Goal: Information Seeking & Learning: Learn about a topic

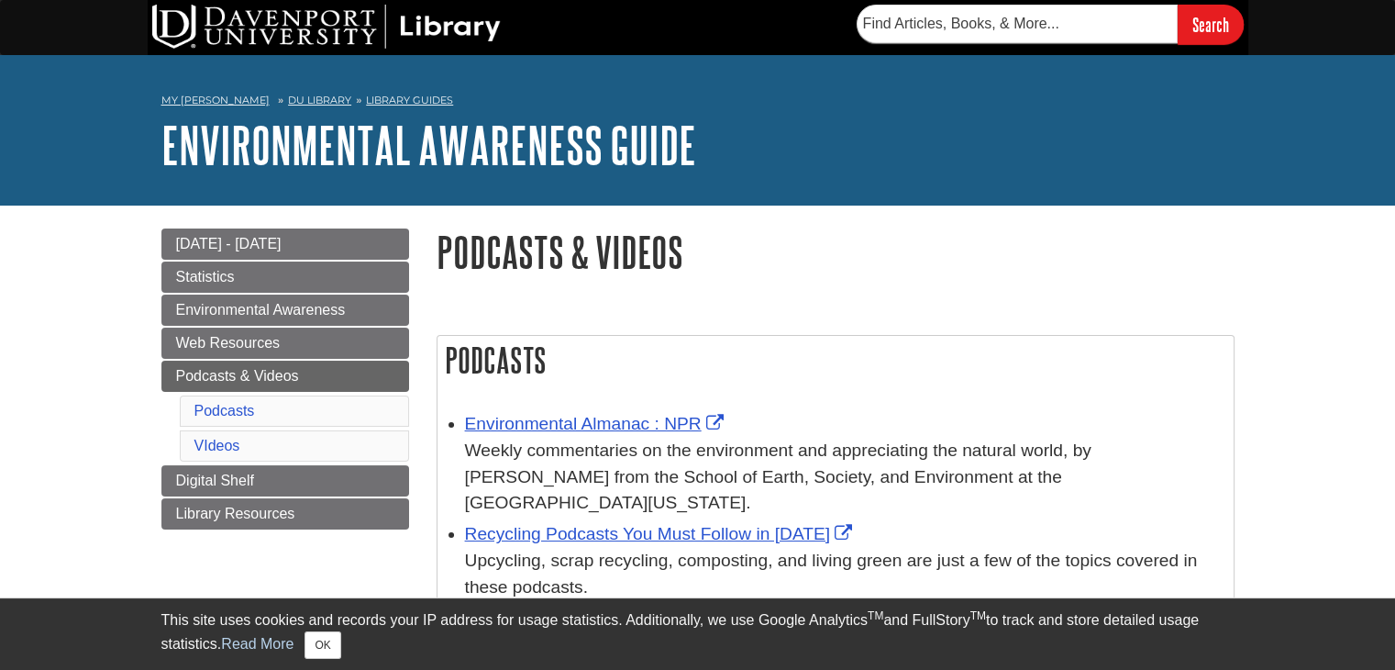
click at [279, 444] on li "VIdeos" at bounding box center [294, 445] width 229 height 31
click at [274, 405] on li "Podcasts" at bounding box center [294, 410] width 229 height 31
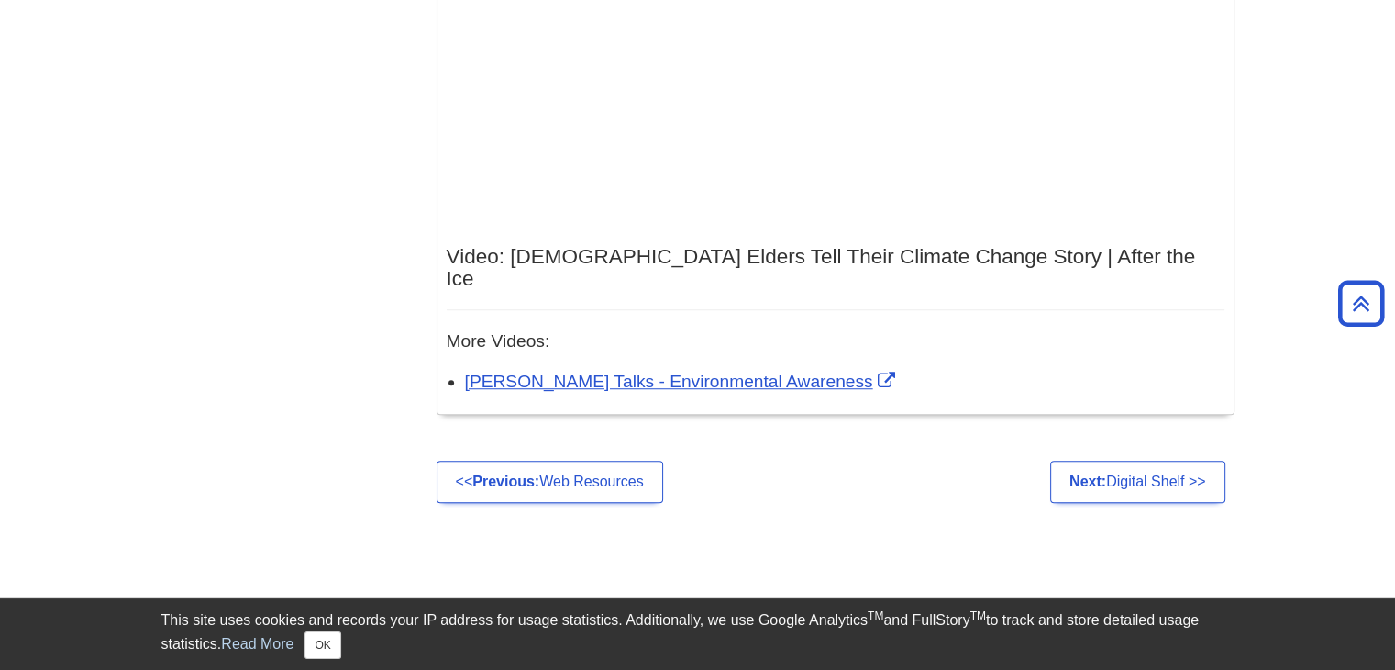
scroll to position [917, 0]
